Goal: Navigation & Orientation: Find specific page/section

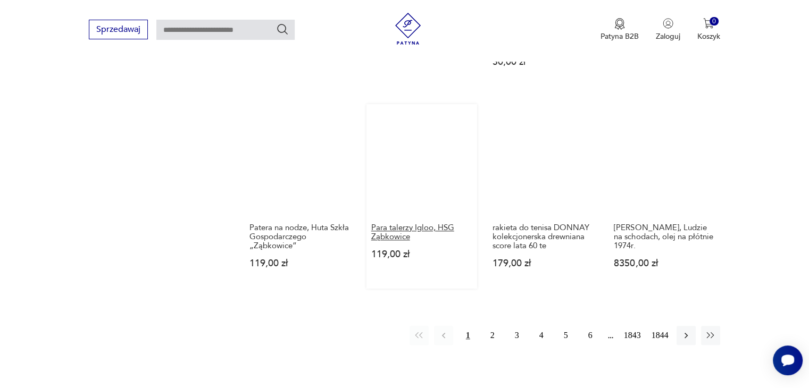
scroll to position [1059, 0]
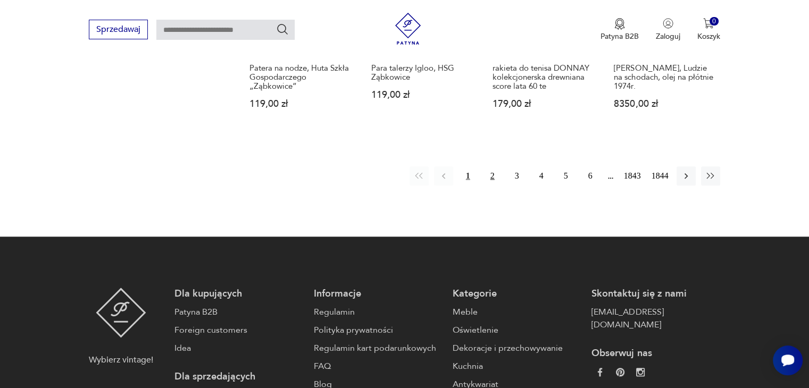
click at [492, 173] on button "2" at bounding box center [492, 176] width 19 height 19
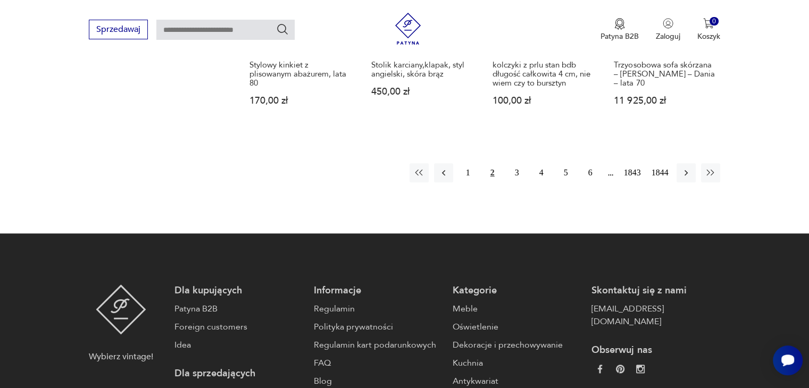
scroll to position [1095, 0]
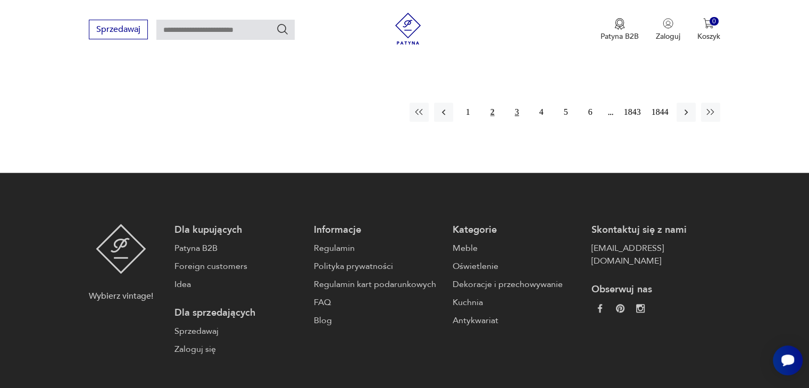
click at [516, 103] on button "3" at bounding box center [517, 112] width 19 height 19
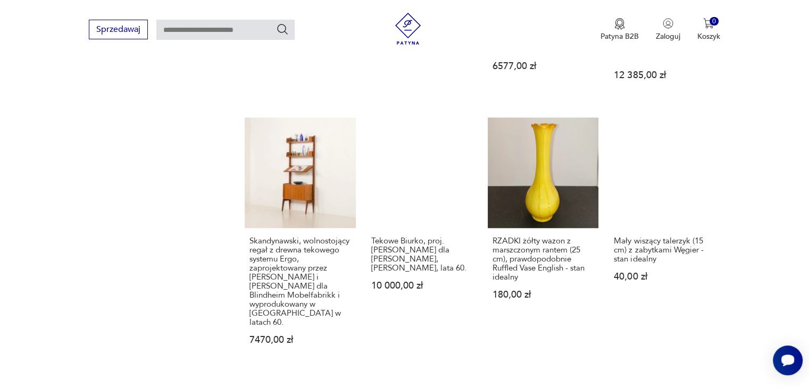
scroll to position [989, 0]
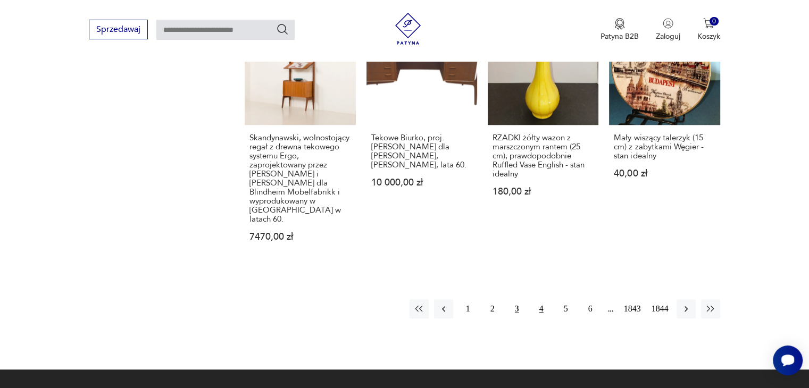
click at [543, 300] on button "4" at bounding box center [541, 309] width 19 height 19
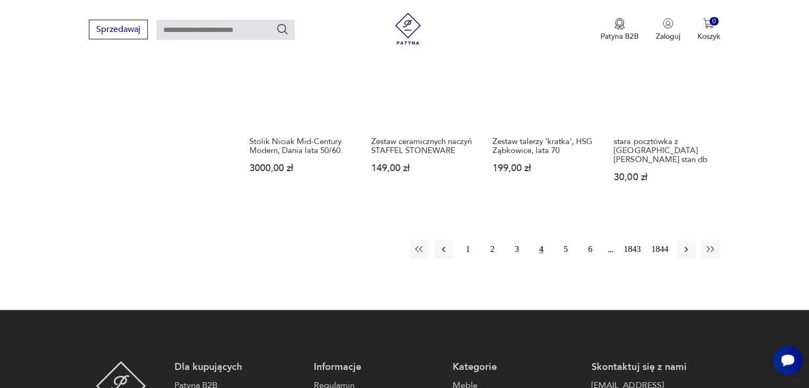
scroll to position [936, 0]
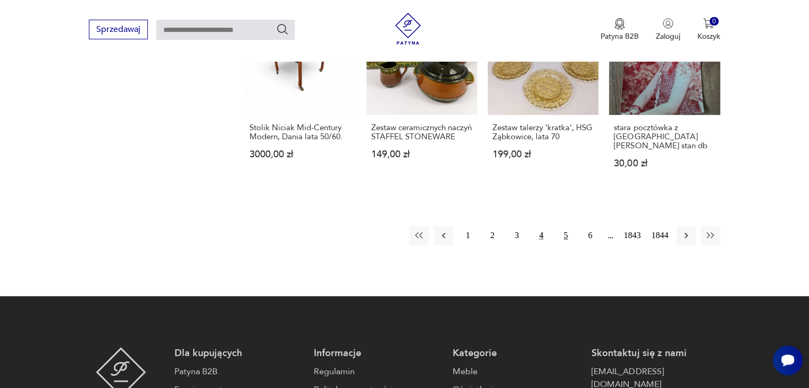
click at [567, 235] on button "5" at bounding box center [566, 235] width 19 height 19
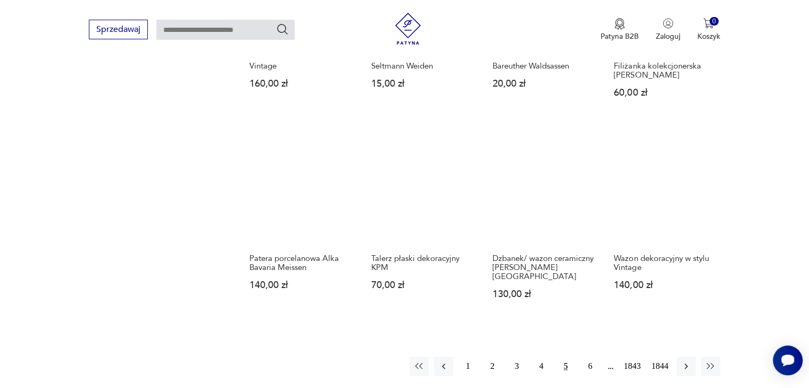
scroll to position [936, 0]
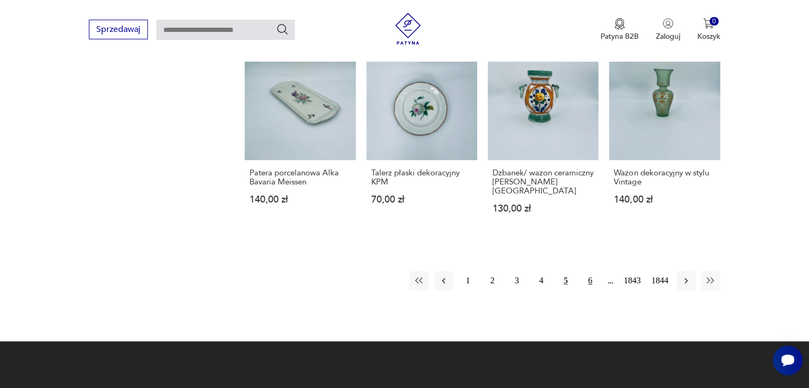
click at [588, 271] on button "6" at bounding box center [590, 280] width 19 height 19
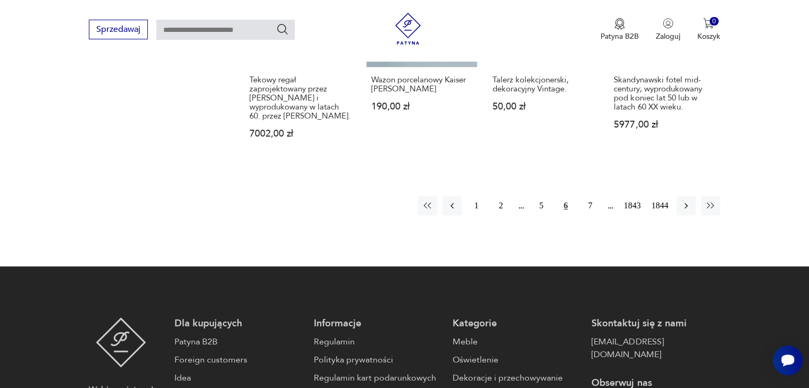
scroll to position [1042, 0]
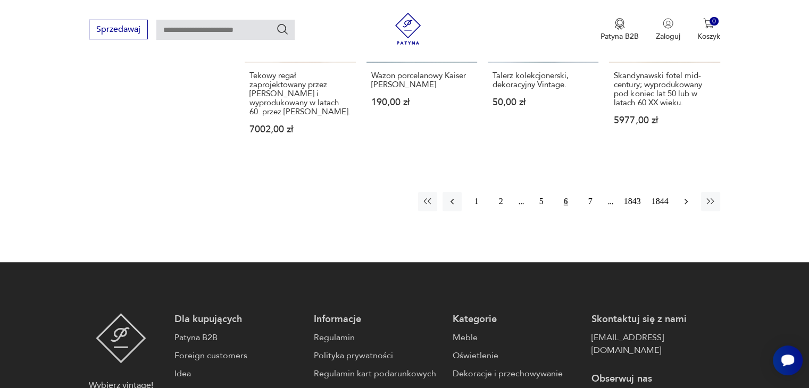
click at [687, 199] on icon "button" at bounding box center [686, 202] width 3 height 6
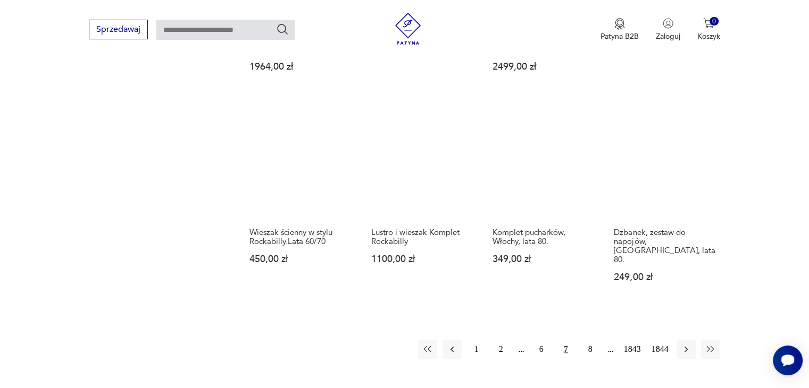
scroll to position [936, 0]
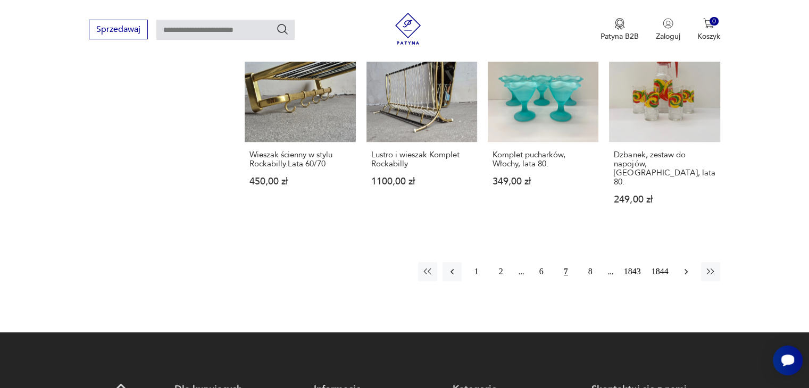
click at [688, 267] on icon "button" at bounding box center [686, 272] width 11 height 11
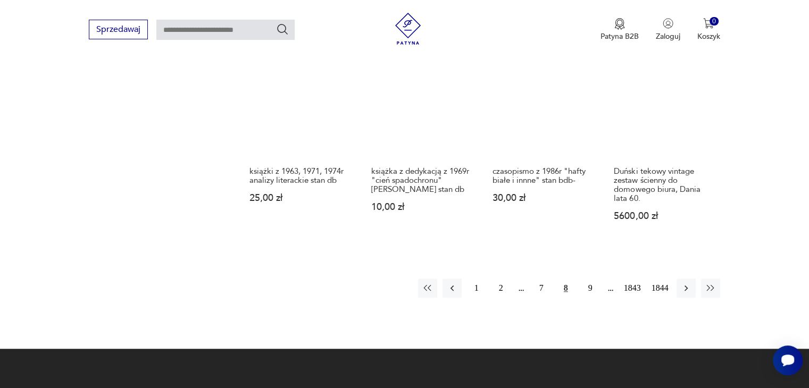
scroll to position [882, 0]
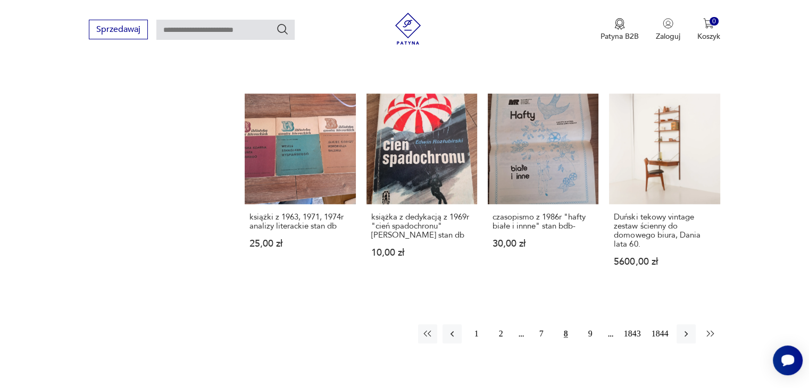
click at [708, 329] on icon "button" at bounding box center [711, 334] width 11 height 11
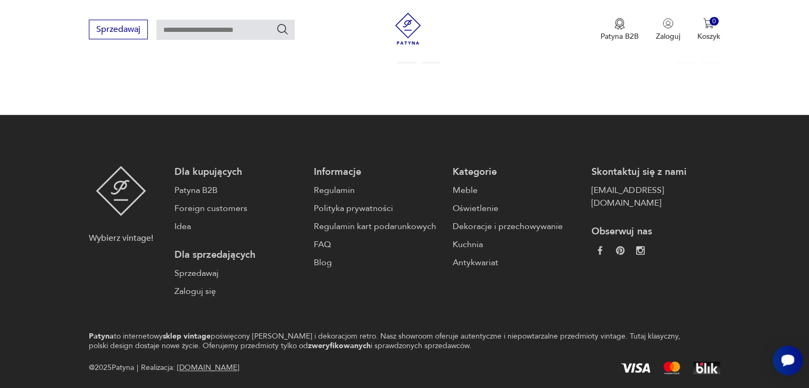
scroll to position [961, 0]
